Goal: Task Accomplishment & Management: Manage account settings

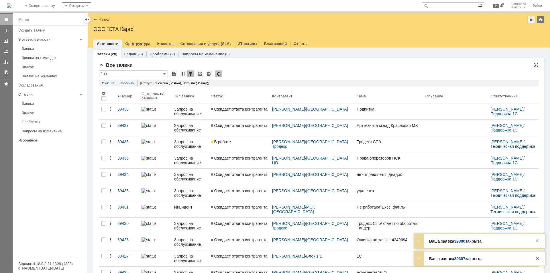
drag, startPoint x: 0, startPoint y: 0, endPoint x: 305, endPoint y: 67, distance: 312.6
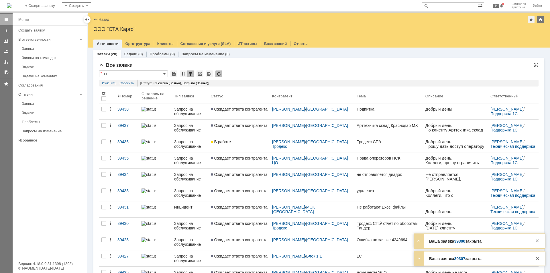
drag, startPoint x: 305, startPoint y: 67, endPoint x: 260, endPoint y: 77, distance: 46.7
click at [260, 77] on div "* 11" at bounding box center [319, 74] width 440 height 7
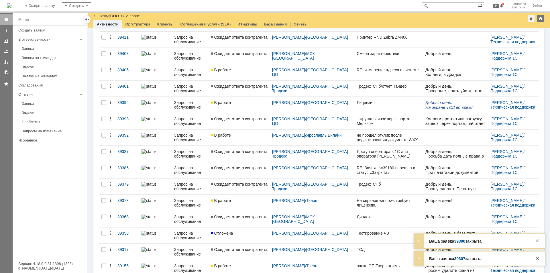
scroll to position [284, 0]
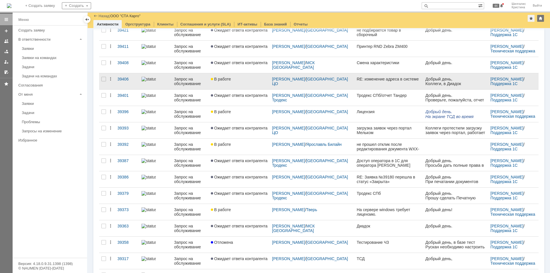
click at [254, 82] on link "В работе" at bounding box center [239, 81] width 61 height 16
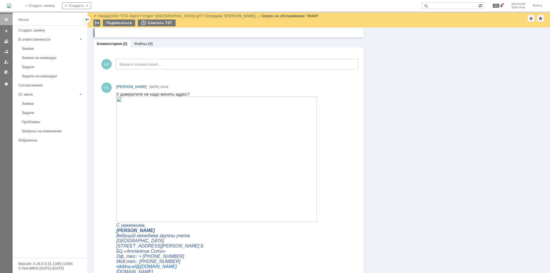
click at [184, 123] on img at bounding box center [216, 160] width 201 height 126
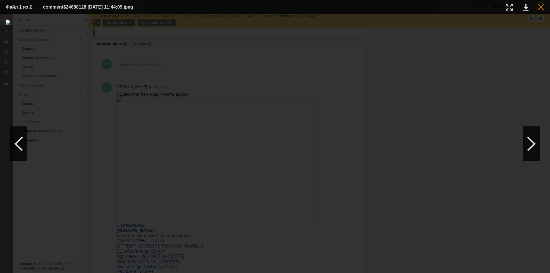
click at [540, 8] on div at bounding box center [541, 7] width 7 height 7
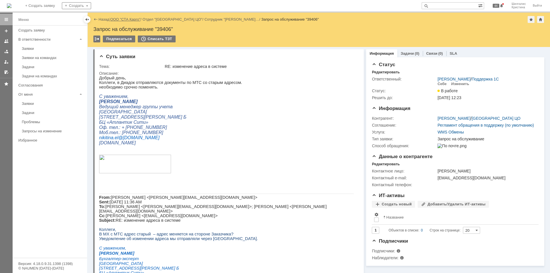
click at [127, 20] on link "ООО "СТА Карго"" at bounding box center [125, 19] width 30 height 4
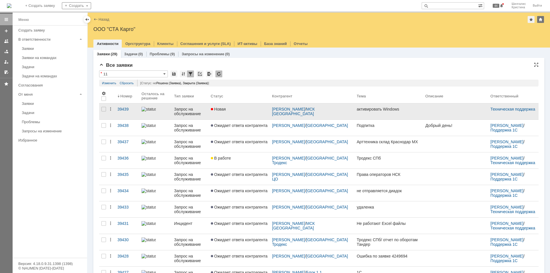
click at [256, 112] on link "Новая" at bounding box center [239, 111] width 61 height 16
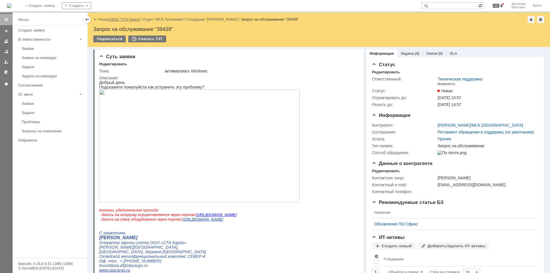
click at [123, 19] on link "ООО "СТА Карго"" at bounding box center [125, 19] width 30 height 4
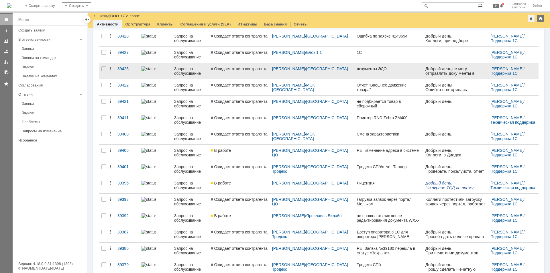
click at [261, 72] on link "Ожидает ответа контрагента" at bounding box center [239, 71] width 61 height 16
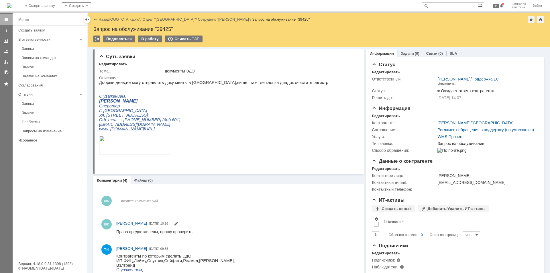
click at [136, 20] on link "ООО "СТА Карго"" at bounding box center [125, 19] width 30 height 4
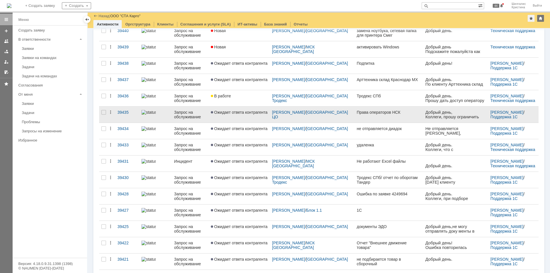
click at [243, 114] on span "Ожидает ответа контрагента" at bounding box center [239, 112] width 57 height 5
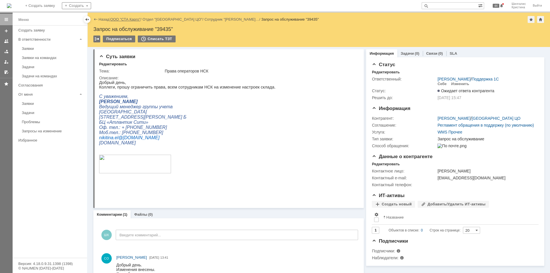
click at [126, 18] on link "ООО "СТА Карго"" at bounding box center [125, 19] width 30 height 4
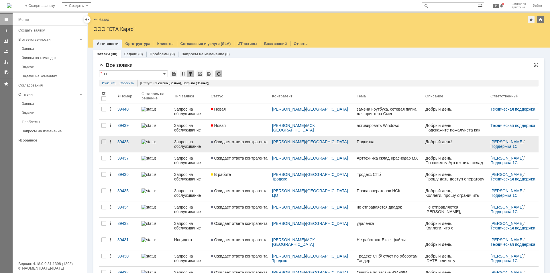
click at [233, 147] on link "Ожидает ответа контрагента" at bounding box center [239, 144] width 61 height 16
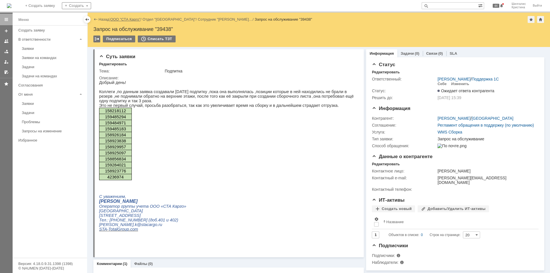
click at [128, 20] on link "ООО "СТА Карго"" at bounding box center [125, 19] width 30 height 4
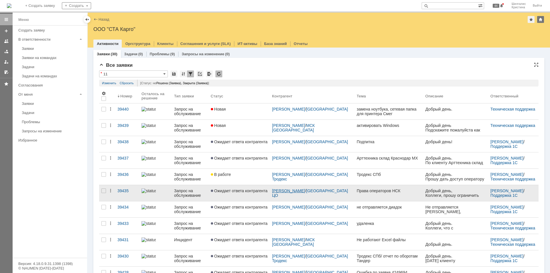
click at [292, 190] on link "[PERSON_NAME]" at bounding box center [288, 191] width 33 height 5
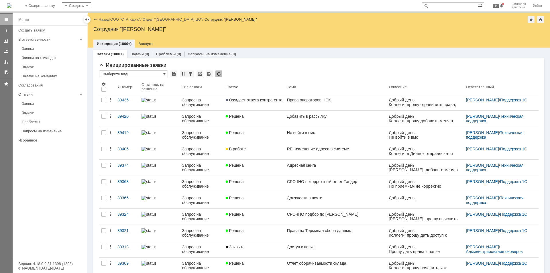
click at [127, 20] on link "ООО "СТА Карго"" at bounding box center [125, 19] width 30 height 4
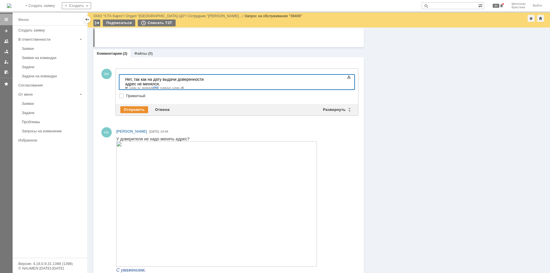
drag, startPoint x: 159, startPoint y: 83, endPoint x: 153, endPoint y: 83, distance: 5.7
click at [153, 83] on div "Нет, так как на дату выдачи доверенности адрес не менялся. В новых доверках адр…" at bounding box center [165, 84] width 81 height 14
click at [199, 85] on div "Нет, так как на дату выдачи доверенности адрес не менялся. В новых доверенностя…" at bounding box center [165, 84] width 81 height 14
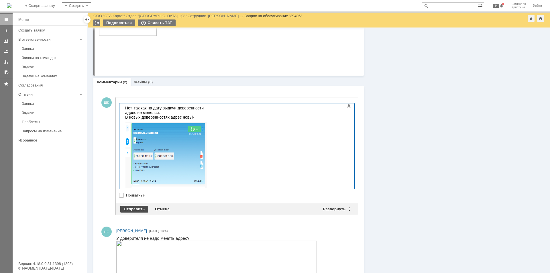
click at [137, 209] on div "Отправить" at bounding box center [134, 209] width 28 height 7
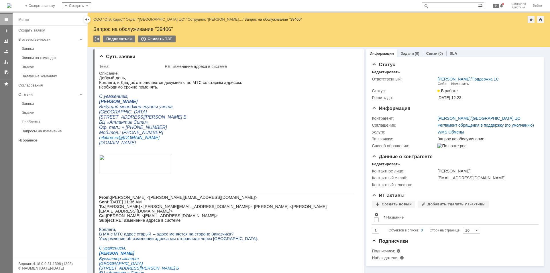
click at [114, 19] on link "ООО "СТА Карго"" at bounding box center [108, 19] width 30 height 4
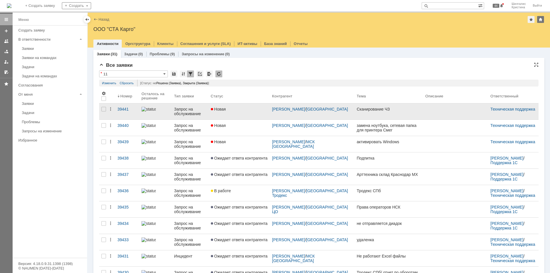
click at [238, 112] on link "Новая" at bounding box center [239, 111] width 61 height 16
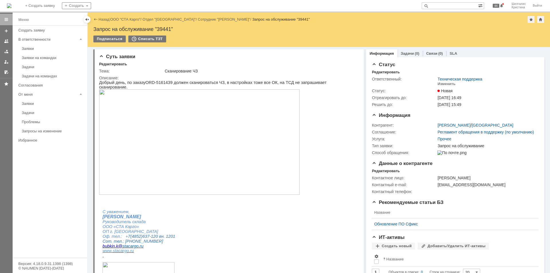
click at [162, 28] on div "Запрос на обслуживание "39441"" at bounding box center [318, 29] width 451 height 6
copy div "39441"
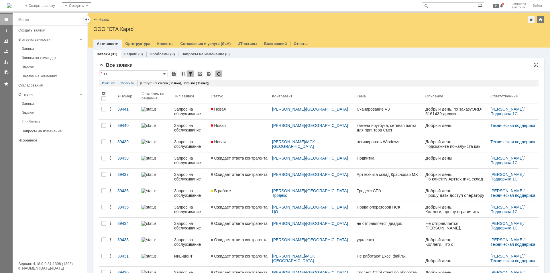
click at [282, 68] on div "Все заявки" at bounding box center [319, 66] width 440 height 6
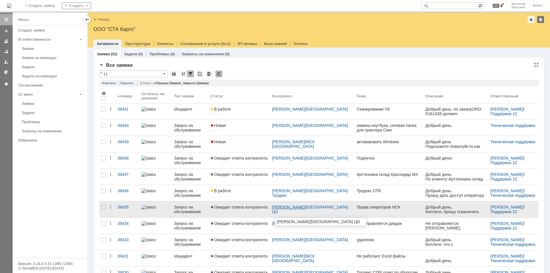
click at [295, 206] on link "[PERSON_NAME]" at bounding box center [288, 207] width 33 height 5
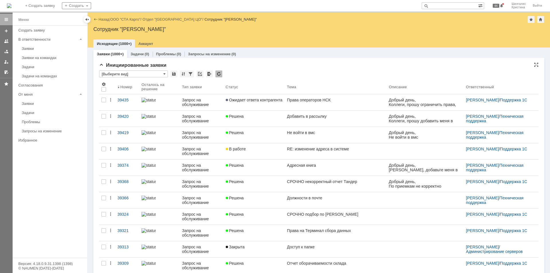
click at [155, 74] on input "[Выберите вид]" at bounding box center [133, 74] width 69 height 7
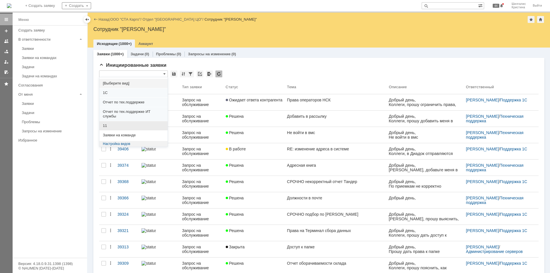
click at [118, 123] on div "11" at bounding box center [133, 125] width 68 height 9
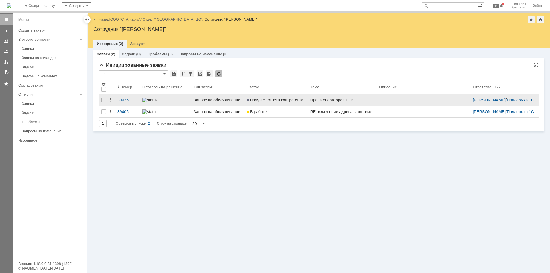
type input "11"
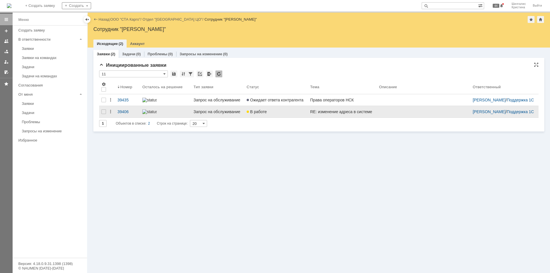
click at [272, 114] on link "В работе" at bounding box center [277, 111] width 64 height 11
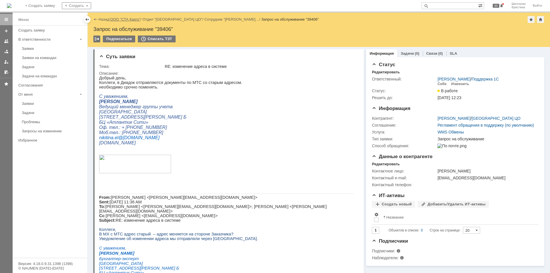
click at [131, 21] on link "ООО "СТА Карго"" at bounding box center [125, 19] width 30 height 4
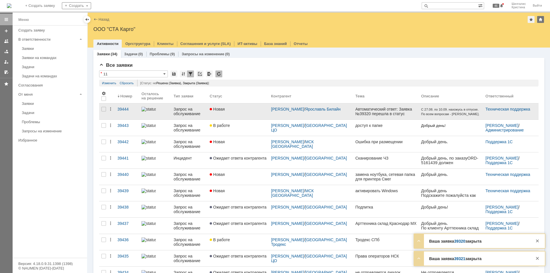
click at [246, 111] on div "Новая" at bounding box center [238, 109] width 57 height 5
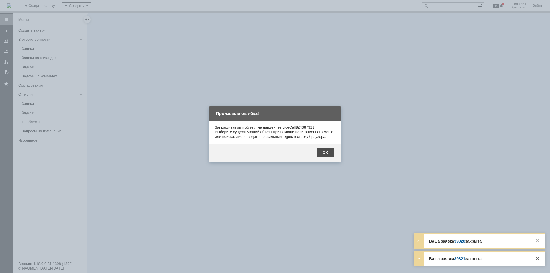
click at [324, 157] on div "OK" at bounding box center [325, 152] width 17 height 9
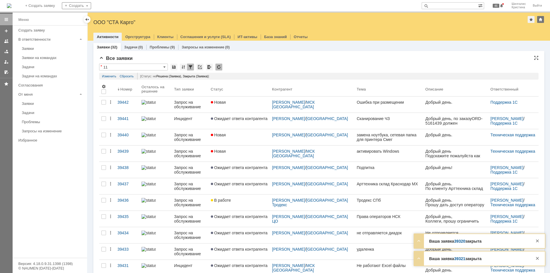
click at [461, 258] on link "39321" at bounding box center [459, 259] width 11 height 5
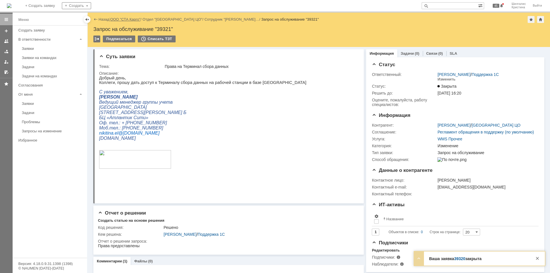
click at [124, 17] on link "ООО "СТА Карго"" at bounding box center [125, 19] width 30 height 4
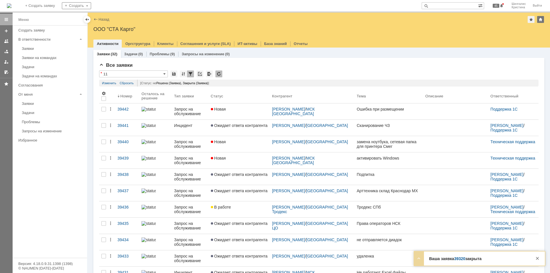
click at [464, 259] on link "39320" at bounding box center [459, 259] width 11 height 5
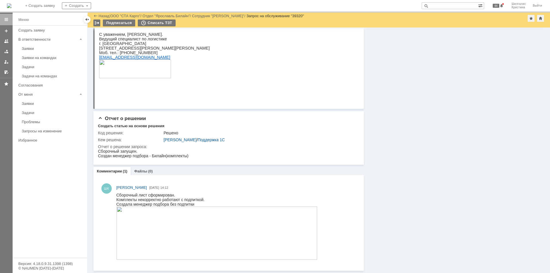
scroll to position [255, 0]
drag, startPoint x: 285, startPoint y: -137, endPoint x: 247, endPoint y: -192, distance: 66.0
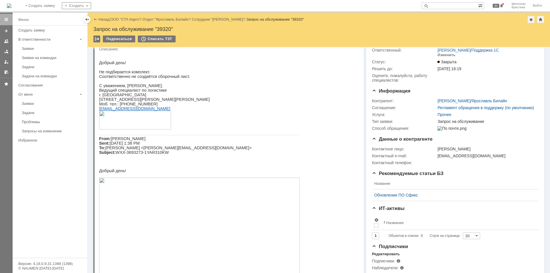
scroll to position [0, 0]
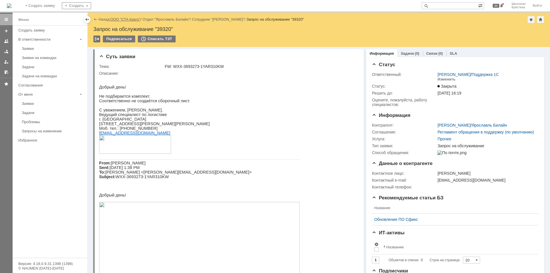
click at [131, 18] on link "ООО "СТА Карго"" at bounding box center [125, 19] width 30 height 4
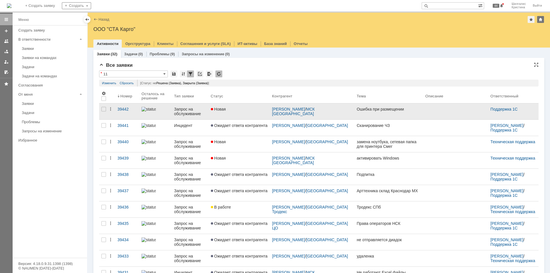
click at [247, 108] on div "Новая" at bounding box center [239, 109] width 57 height 5
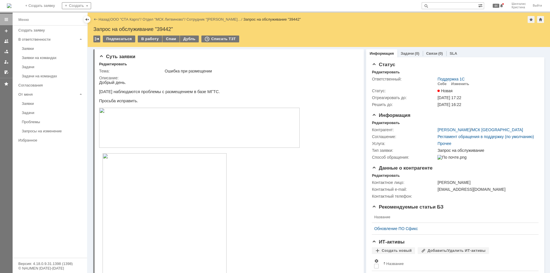
click at [146, 131] on img at bounding box center [199, 128] width 201 height 40
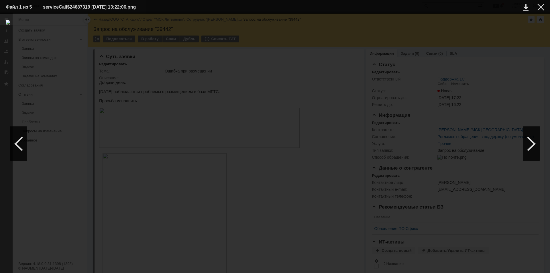
click at [460, 58] on div at bounding box center [275, 143] width 539 height 247
click at [542, 10] on div at bounding box center [541, 7] width 7 height 7
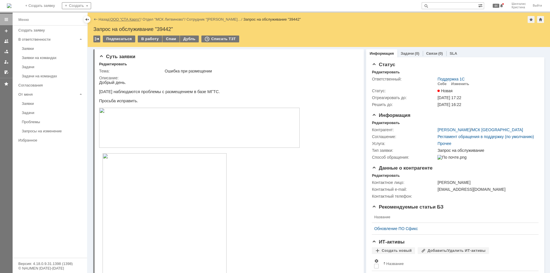
click at [126, 21] on link "ООО "СТА Карго"" at bounding box center [125, 19] width 30 height 4
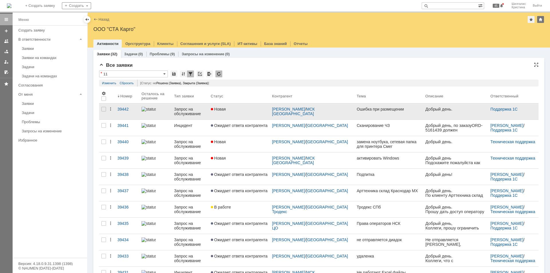
click at [235, 114] on link "Новая" at bounding box center [239, 111] width 61 height 16
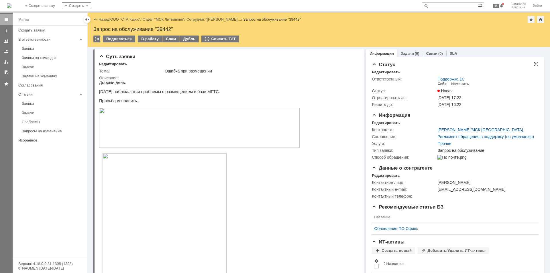
click at [438, 84] on div "Себе" at bounding box center [442, 84] width 9 height 5
click at [150, 40] on div "В работу" at bounding box center [150, 39] width 24 height 7
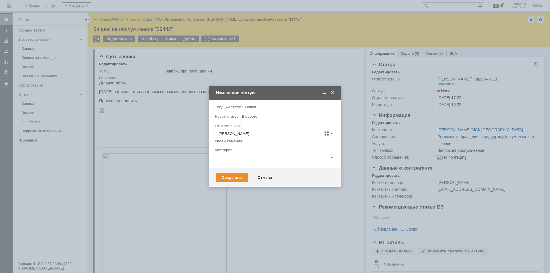
click at [237, 160] on input "text" at bounding box center [275, 157] width 120 height 9
click at [242, 205] on span "Ошибка" at bounding box center [275, 206] width 113 height 5
type input "Ошибка"
click at [234, 177] on div "Сохранить" at bounding box center [232, 177] width 32 height 9
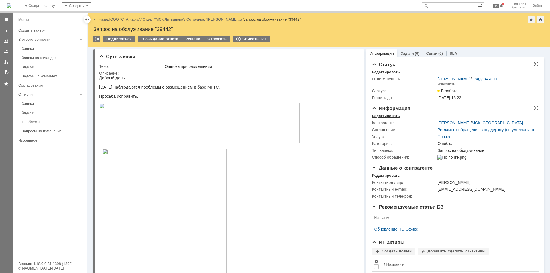
click at [392, 115] on div "Редактировать" at bounding box center [386, 116] width 28 height 5
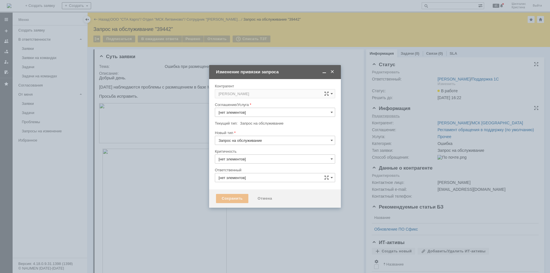
type input "3. Низкая"
type input "Прочее"
type input "[PERSON_NAME]"
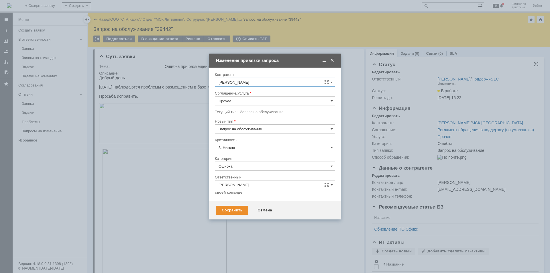
click at [244, 167] on input "Ошибка" at bounding box center [275, 166] width 120 height 9
click at [245, 167] on input "Ошибка" at bounding box center [275, 166] width 120 height 9
click at [255, 102] on input "Прочее" at bounding box center [275, 100] width 120 height 9
type input "Ошибка"
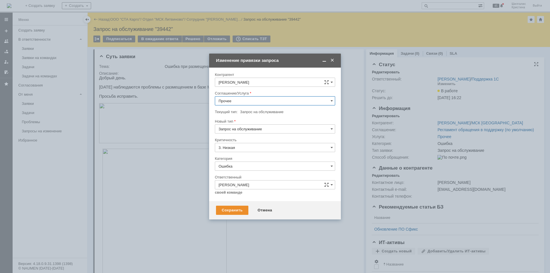
click at [246, 170] on span "WMS Размещение ТСД" at bounding box center [275, 170] width 113 height 5
type input "WMS Размещение ТСД"
click at [233, 207] on div "Сохранить" at bounding box center [232, 210] width 32 height 9
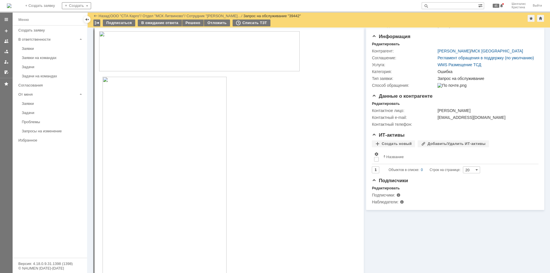
scroll to position [29, 0]
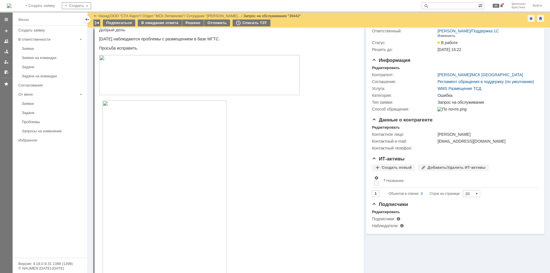
click at [155, 71] on img at bounding box center [199, 75] width 201 height 40
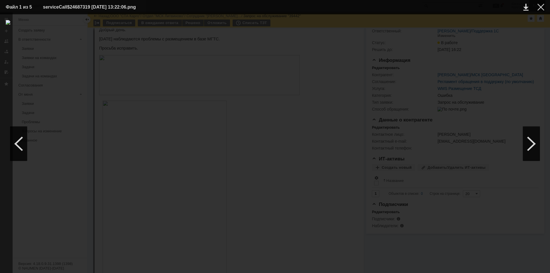
drag, startPoint x: 544, startPoint y: 8, endPoint x: 538, endPoint y: 11, distance: 7.2
click at [544, 8] on div at bounding box center [541, 7] width 7 height 7
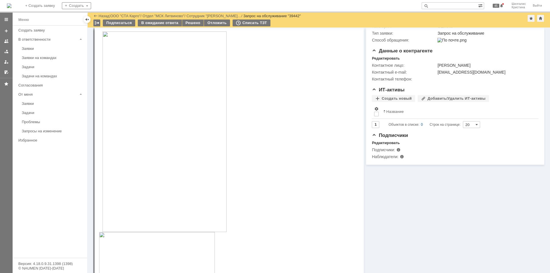
scroll to position [115, 0]
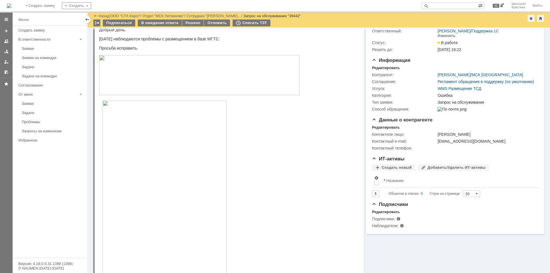
scroll to position [0, 0]
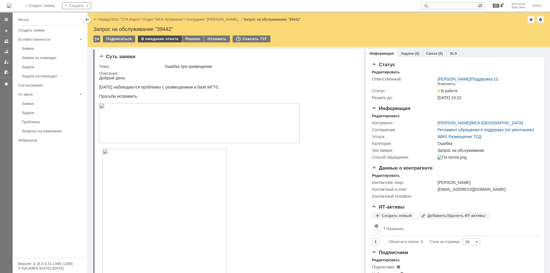
click at [169, 39] on div "В ожидание ответа" at bounding box center [160, 39] width 44 height 7
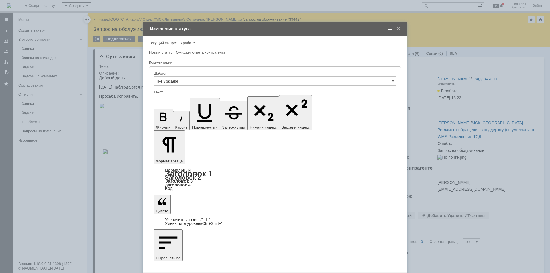
scroll to position [247, 0]
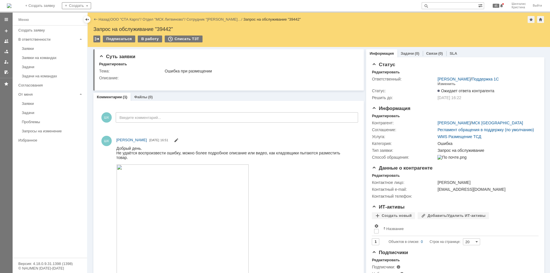
scroll to position [0, 0]
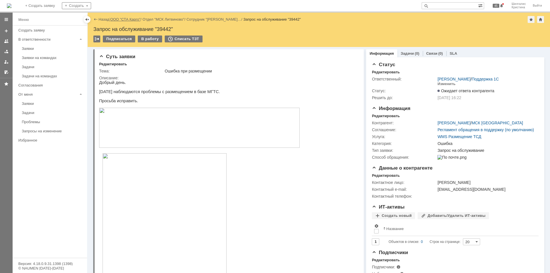
click at [129, 20] on link "ООО "СТА Карго"" at bounding box center [125, 19] width 30 height 4
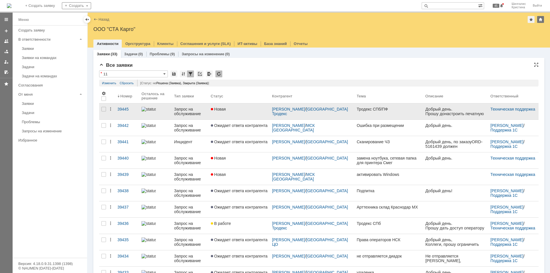
click at [239, 112] on link "Новая" at bounding box center [239, 111] width 61 height 16
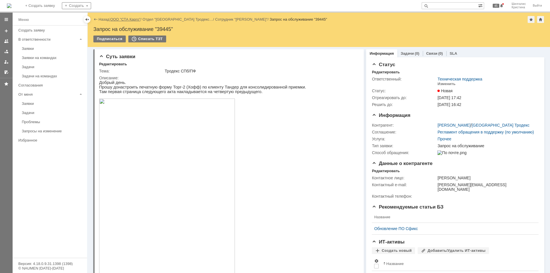
click at [130, 21] on link "ООО "СТА Карго"" at bounding box center [125, 19] width 30 height 4
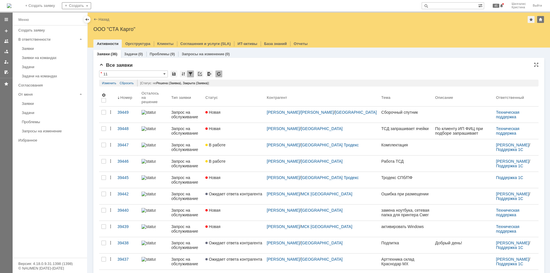
drag, startPoint x: 184, startPoint y: 81, endPoint x: 337, endPoint y: 67, distance: 153.7
click at [337, 67] on div "Все заявки" at bounding box center [319, 66] width 440 height 6
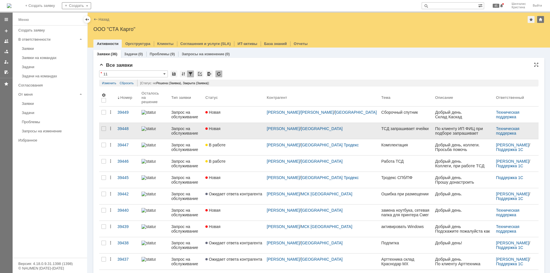
click at [242, 128] on div "Новая" at bounding box center [234, 128] width 57 height 5
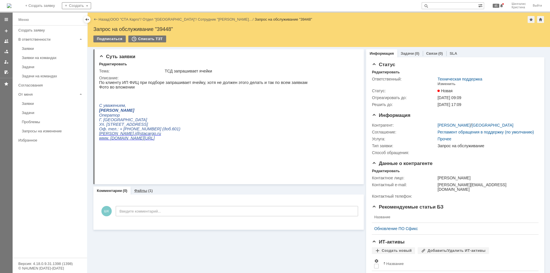
click at [138, 191] on link "Файлы" at bounding box center [140, 191] width 13 height 4
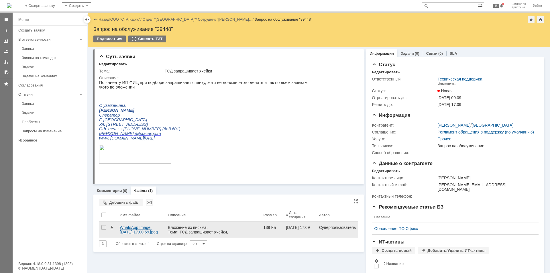
click at [141, 228] on div "WhatsApp Image 2025-08-28 at 17.00.59.jpeg" at bounding box center [142, 229] width 44 height 9
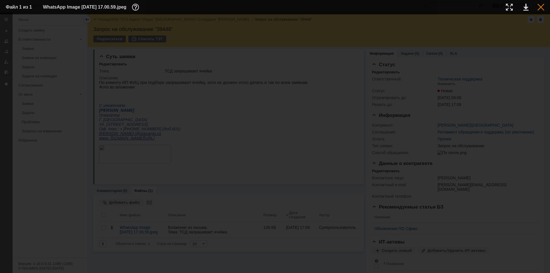
click at [543, 10] on div at bounding box center [541, 7] width 7 height 7
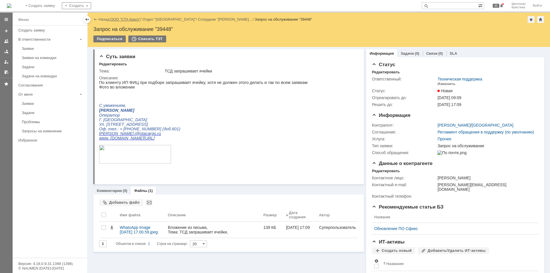
click at [124, 20] on link "ООО "СТА Карго"" at bounding box center [125, 19] width 30 height 4
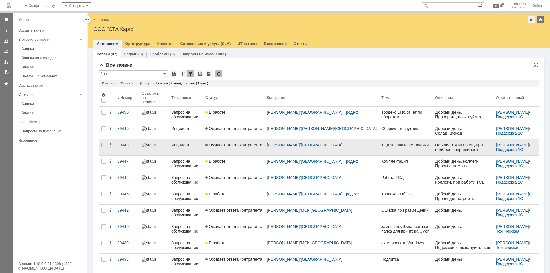
click at [229, 139] on link "Ожидает ответа контрагента" at bounding box center [233, 147] width 61 height 16
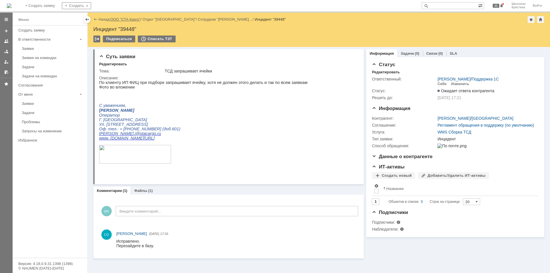
click at [128, 21] on link "ООО "СТА Карго"" at bounding box center [125, 19] width 30 height 4
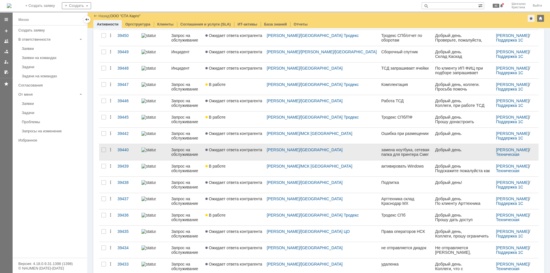
click at [239, 144] on link "Ожидает ответа контрагента" at bounding box center [233, 152] width 61 height 16
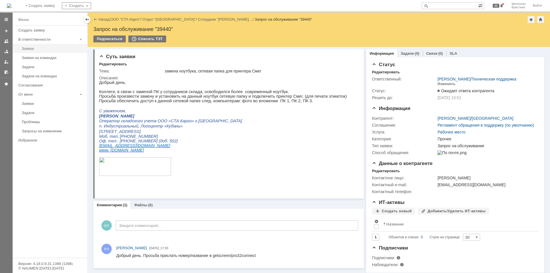
click at [42, 51] on link "Заявки" at bounding box center [52, 48] width 67 height 9
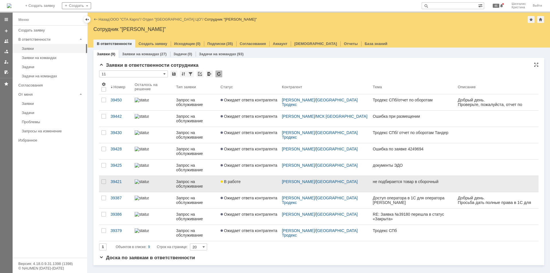
click at [255, 183] on div "В работе" at bounding box center [249, 181] width 57 height 5
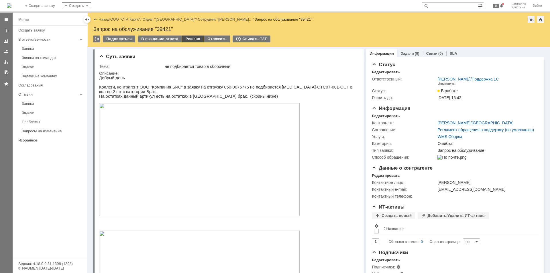
click at [193, 40] on div "Решено" at bounding box center [193, 39] width 22 height 7
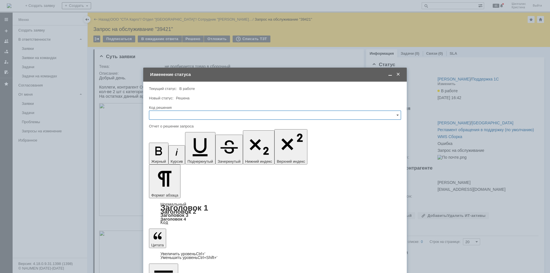
click at [180, 116] on input "text" at bounding box center [275, 115] width 252 height 9
click at [167, 190] on span "Решено" at bounding box center [275, 192] width 245 height 5
type input "Решено"
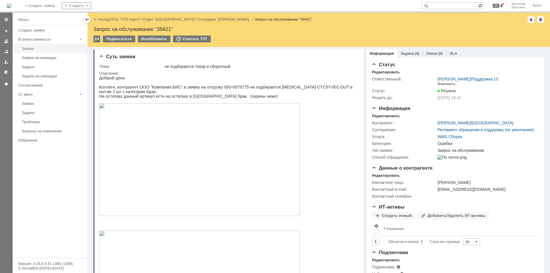
click at [48, 50] on div "Заявки" at bounding box center [53, 48] width 62 height 4
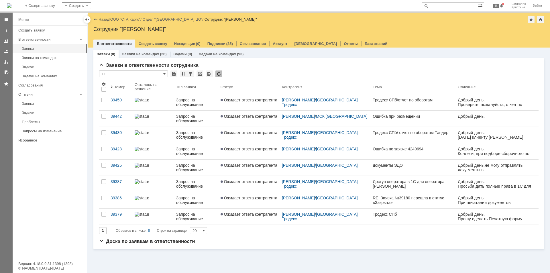
click at [133, 18] on link "ООО "СТА Карго"" at bounding box center [125, 19] width 30 height 4
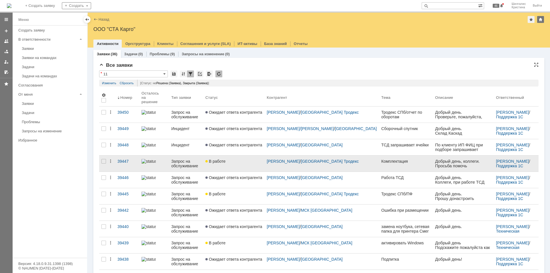
click at [241, 159] on div "В работе" at bounding box center [234, 161] width 57 height 5
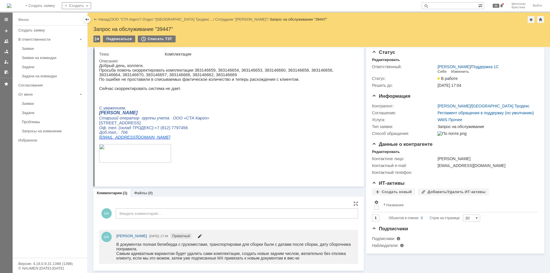
click at [202, 235] on span at bounding box center [200, 237] width 5 height 5
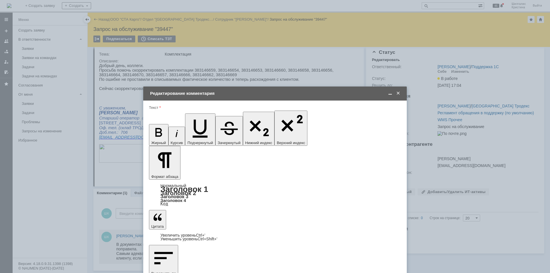
drag, startPoint x: 191, startPoint y: 1661, endPoint x: 340, endPoint y: 1656, distance: 148.9
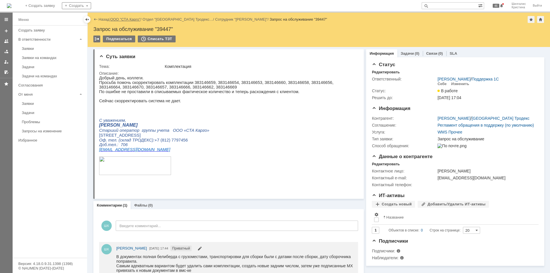
click at [125, 18] on link "ООО "СТА Карго"" at bounding box center [125, 19] width 30 height 4
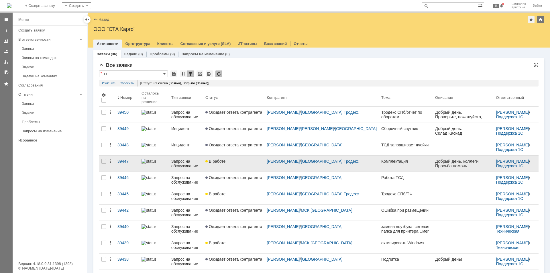
click at [226, 159] on span "В работе" at bounding box center [216, 161] width 20 height 5
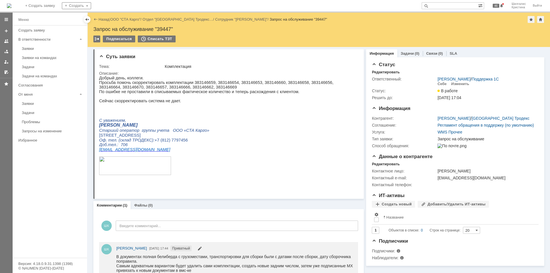
click at [294, 107] on p at bounding box center [226, 105] width 255 height 5
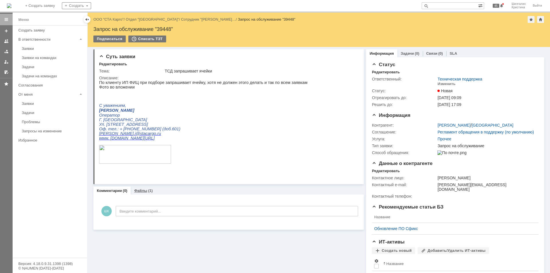
click at [143, 191] on link "Файлы" at bounding box center [140, 191] width 13 height 4
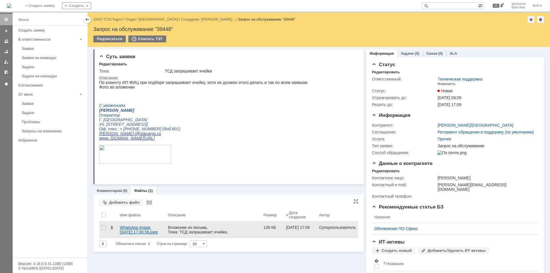
click at [131, 226] on div "WhatsApp Image [DATE] 17.00.59.jpeg" at bounding box center [142, 229] width 44 height 9
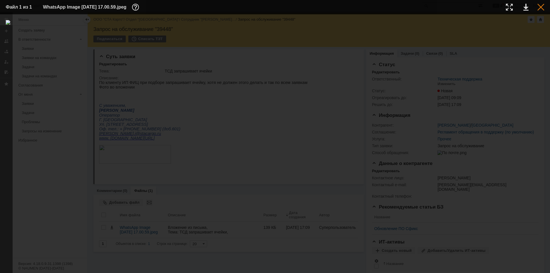
click at [540, 8] on div at bounding box center [541, 7] width 7 height 7
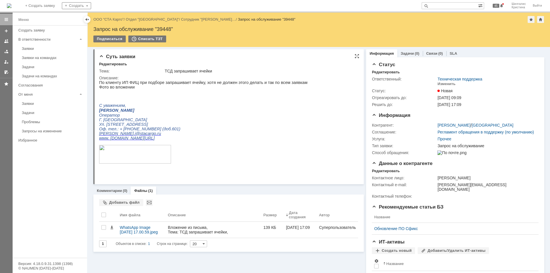
click at [227, 131] on p "Оф. тел.: + [PHONE_NUMBER] (доб.601)" at bounding box center [203, 129] width 208 height 5
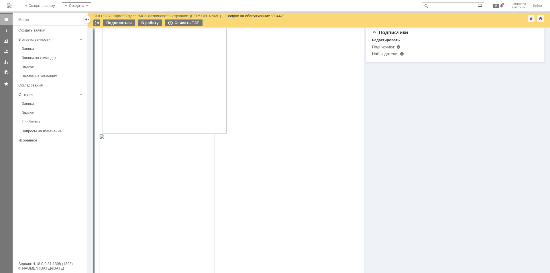
scroll to position [315, 0]
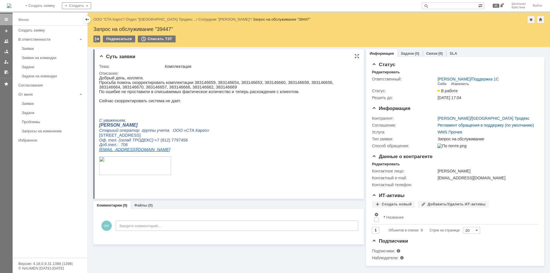
click at [198, 83] on p "Просьба помочь скорректировать комплектации 383146659, 383146654, 383146653, 38…" at bounding box center [226, 84] width 255 height 9
copy p "383146659"
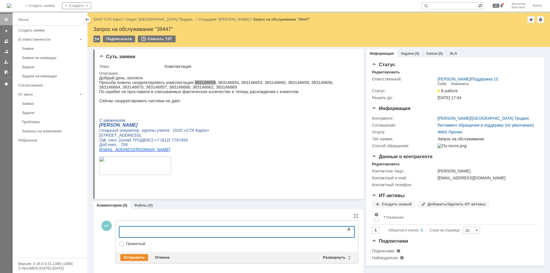
click at [126, 242] on label "Приватный" at bounding box center [240, 244] width 228 height 5
checkbox input "true"
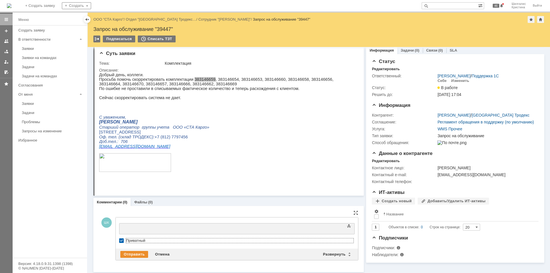
scroll to position [4, 0]
click at [140, 226] on div at bounding box center [165, 227] width 81 height 5
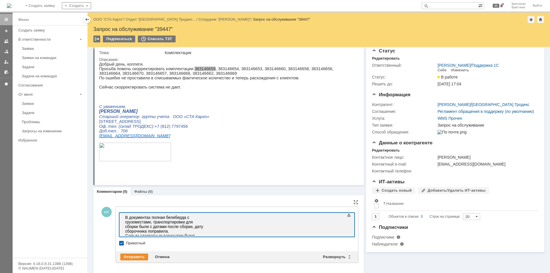
scroll to position [17, 0]
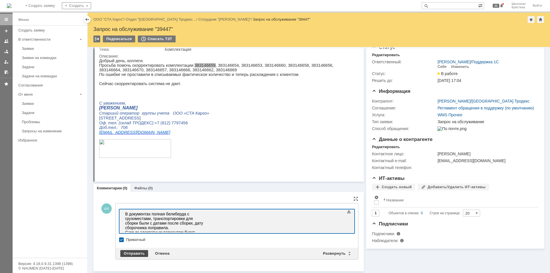
click at [130, 253] on div "Отправить" at bounding box center [134, 253] width 28 height 7
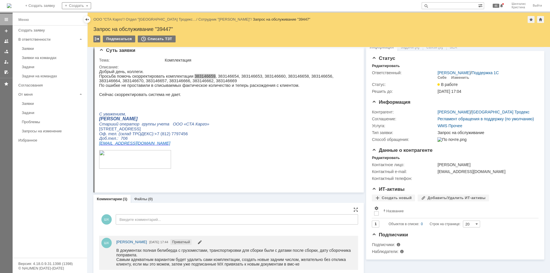
scroll to position [0, 0]
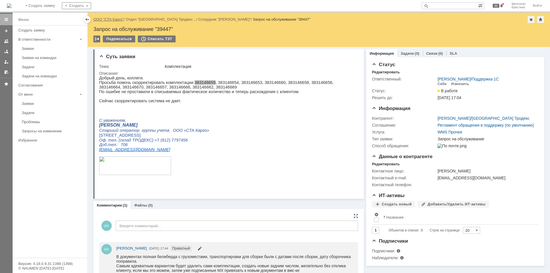
click at [117, 21] on link "ООО "СТА Карго"" at bounding box center [108, 19] width 30 height 4
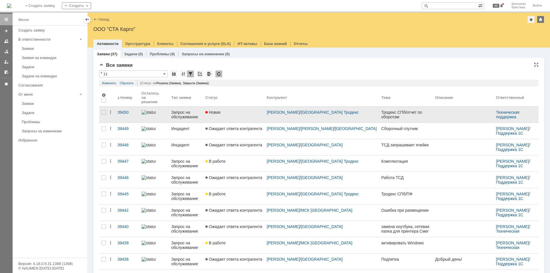
click at [247, 110] on div "Новая" at bounding box center [234, 112] width 57 height 5
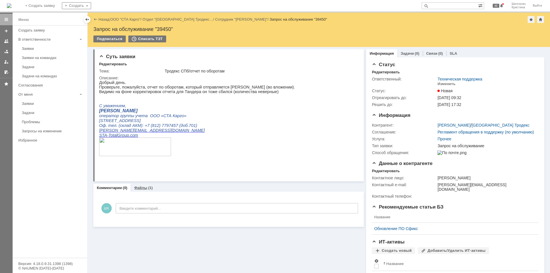
click at [142, 190] on div "Файлы (1)" at bounding box center [144, 188] width 26 height 8
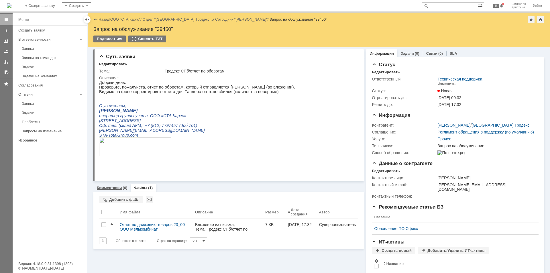
click at [123, 187] on div "(0)" at bounding box center [125, 188] width 5 height 4
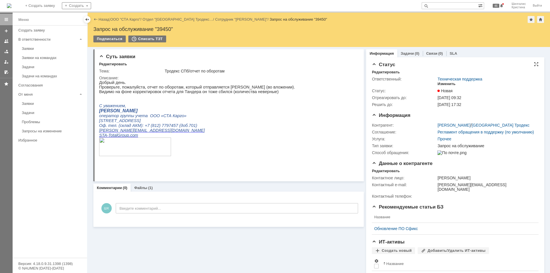
click at [439, 83] on div "Изменить" at bounding box center [447, 84] width 18 height 5
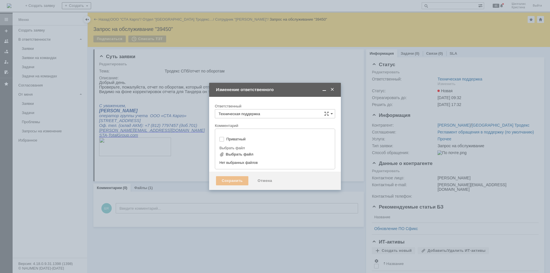
type input "[не указано]"
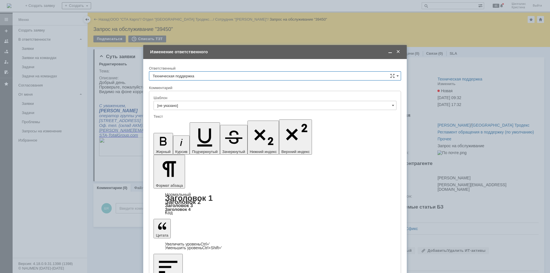
click at [192, 77] on input "Техническая поддержка" at bounding box center [275, 75] width 252 height 9
click at [185, 105] on span "[PERSON_NAME]" at bounding box center [275, 105] width 245 height 5
type input "[PERSON_NAME]"
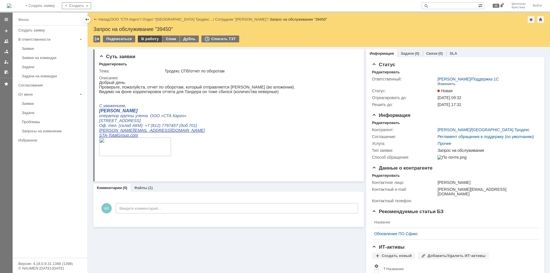
click at [145, 40] on div "В работу" at bounding box center [150, 39] width 24 height 7
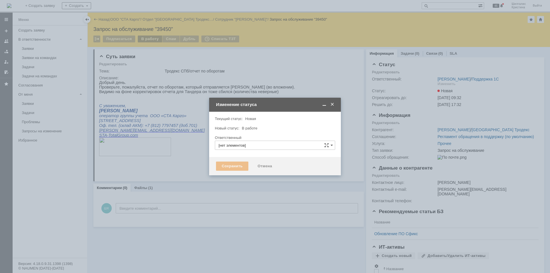
type input "[PERSON_NAME]"
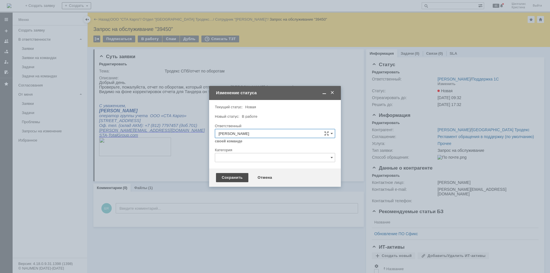
click at [231, 179] on div "Сохранить" at bounding box center [232, 177] width 32 height 9
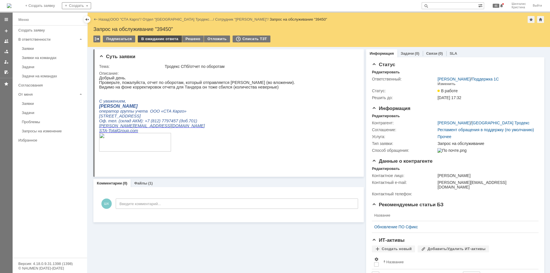
click at [166, 40] on div "В ожидание ответа" at bounding box center [160, 39] width 44 height 7
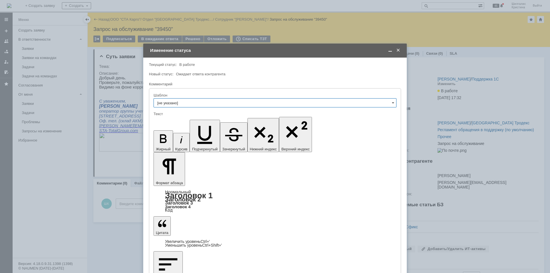
drag, startPoint x: 251, startPoint y: 1621, endPoint x: 245, endPoint y: 1621, distance: 6.0
drag, startPoint x: 255, startPoint y: 1620, endPoint x: 242, endPoint y: 1621, distance: 12.9
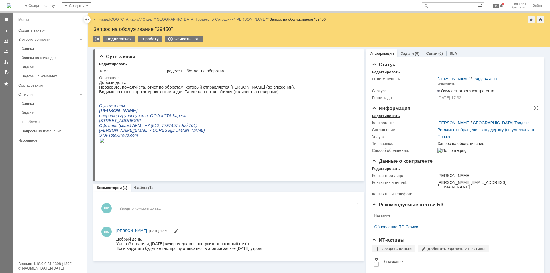
click at [389, 116] on div "Редактировать" at bounding box center [386, 116] width 28 height 5
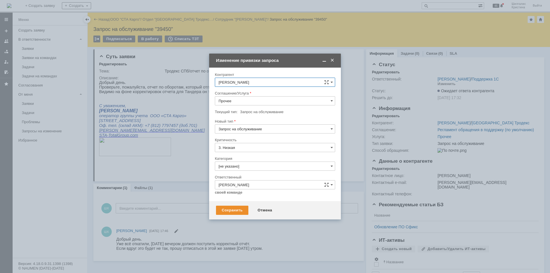
click at [239, 95] on div "Соглашение/Услуга" at bounding box center [274, 93] width 119 height 4
click at [240, 101] on input "Прочее" at bounding box center [275, 100] width 120 height 9
click at [249, 136] on div "WMS Обмены" at bounding box center [275, 132] width 120 height 9
click at [245, 103] on input "WMS Обмены" at bounding box center [275, 100] width 120 height 9
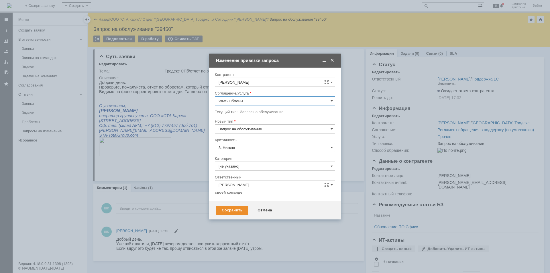
scroll to position [105, 0]
click at [245, 165] on div "WMS Отчетность" at bounding box center [275, 167] width 120 height 9
type input "WMS Отчетность"
click at [243, 166] on input "[не указано]" at bounding box center [275, 166] width 120 height 9
click at [240, 212] on div "Ошибка" at bounding box center [275, 214] width 120 height 9
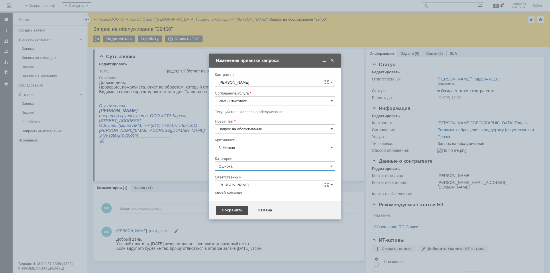
click at [232, 210] on div "Сохранить" at bounding box center [232, 210] width 32 height 9
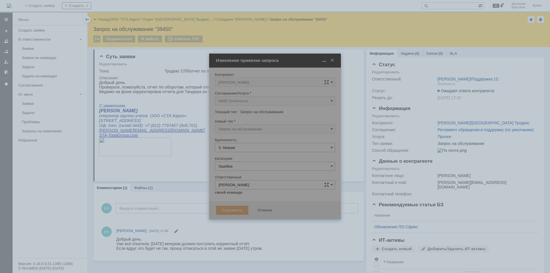
type input "Ошибка"
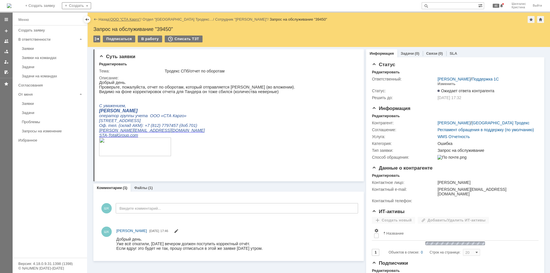
scroll to position [0, 0]
click at [127, 20] on link "ООО "СТА Карго"" at bounding box center [125, 19] width 30 height 4
